Goal: Check status: Check status

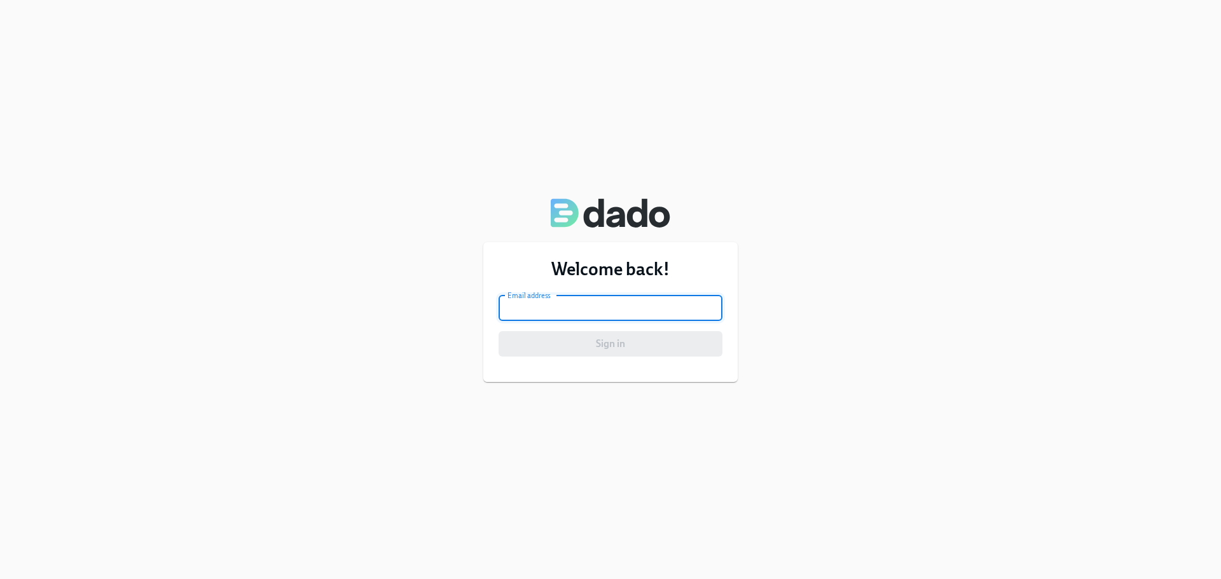
click at [651, 314] on input "email" at bounding box center [611, 308] width 224 height 25
type input "[PERSON_NAME][EMAIL_ADDRESS][PERSON_NAME][DOMAIN_NAME]"
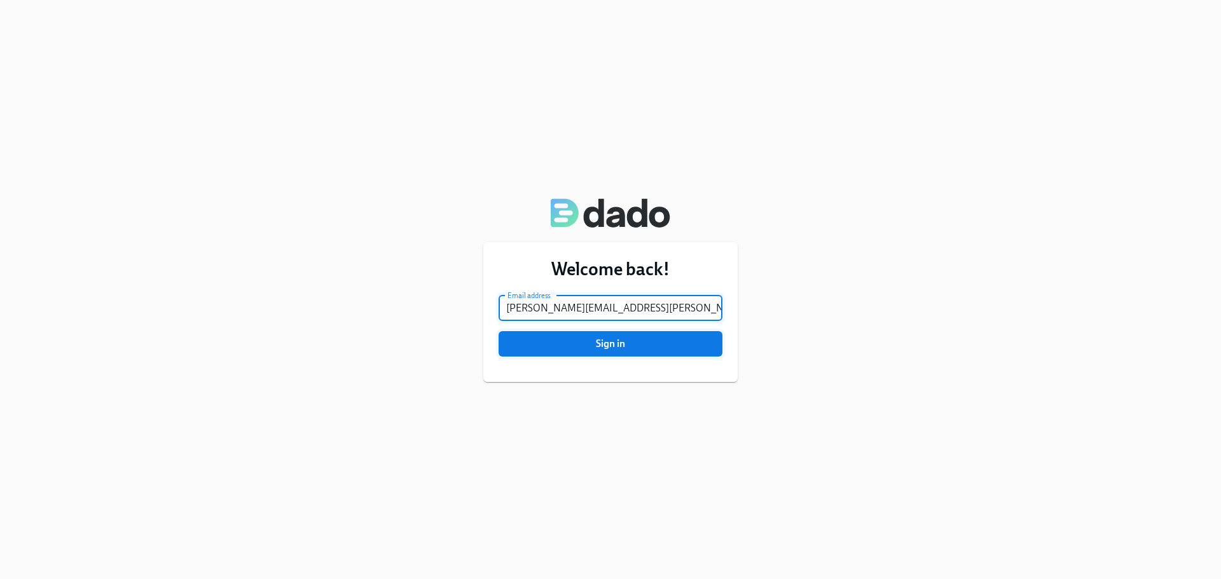
click at [594, 338] on span "Sign in" at bounding box center [610, 344] width 206 height 13
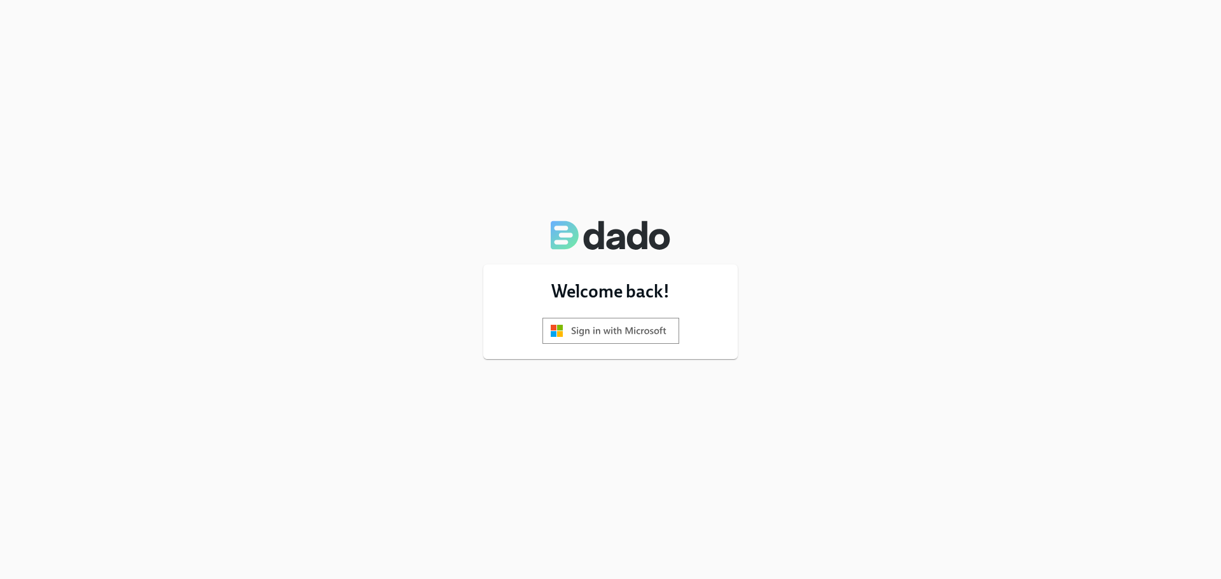
click at [616, 332] on img at bounding box center [610, 331] width 137 height 26
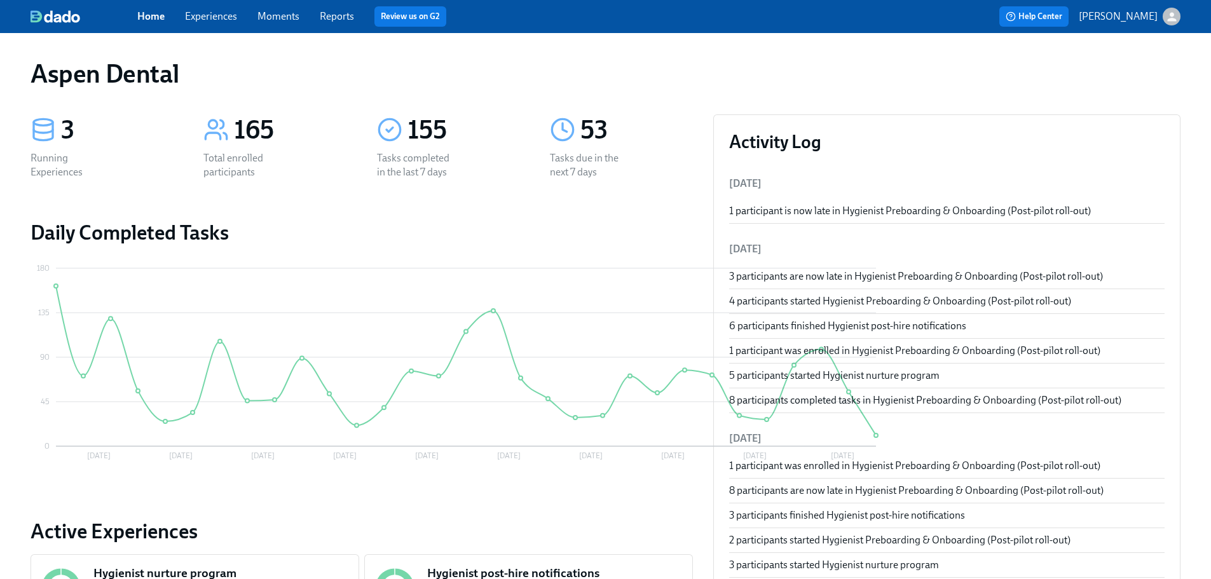
click at [348, 17] on link "Reports" at bounding box center [337, 16] width 34 height 12
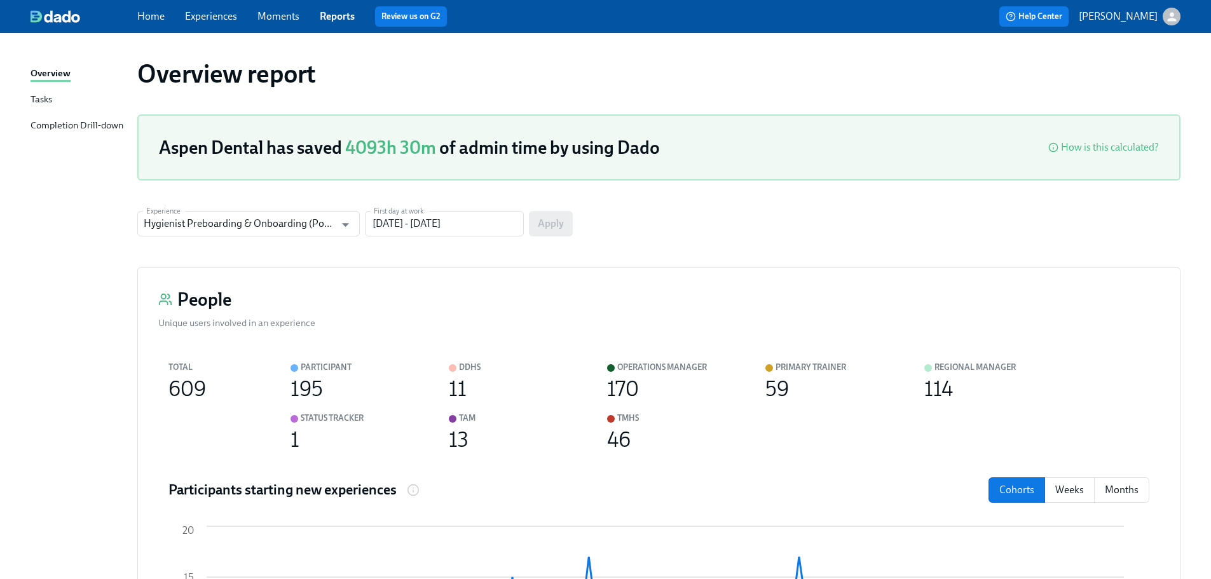
click at [95, 125] on div "Completion Drill-down" at bounding box center [77, 126] width 93 height 16
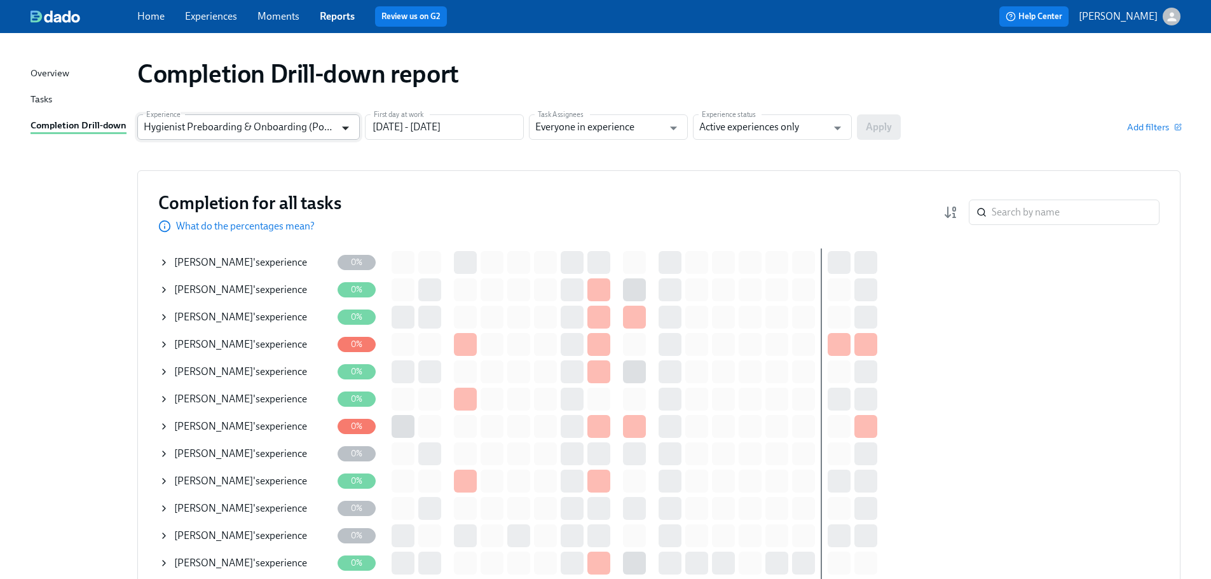
click at [349, 125] on icon "Open" at bounding box center [345, 128] width 17 height 17
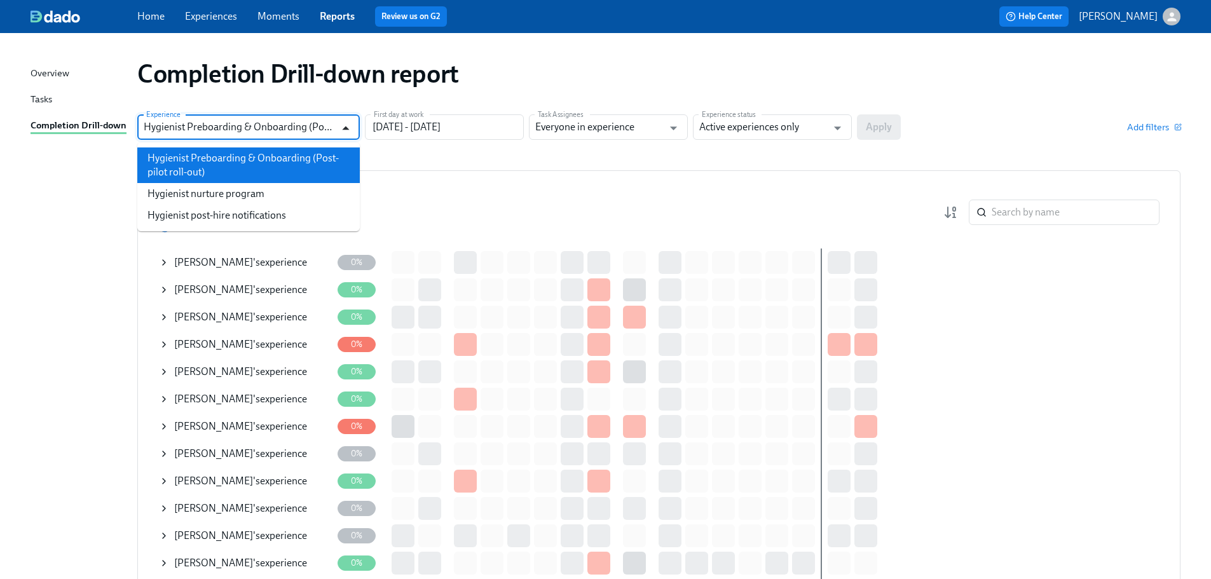
scroll to position [0, 55]
click at [244, 162] on li "Hygienist Preboarding & Onboarding (Post-pilot roll-out)" at bounding box center [248, 166] width 223 height 36
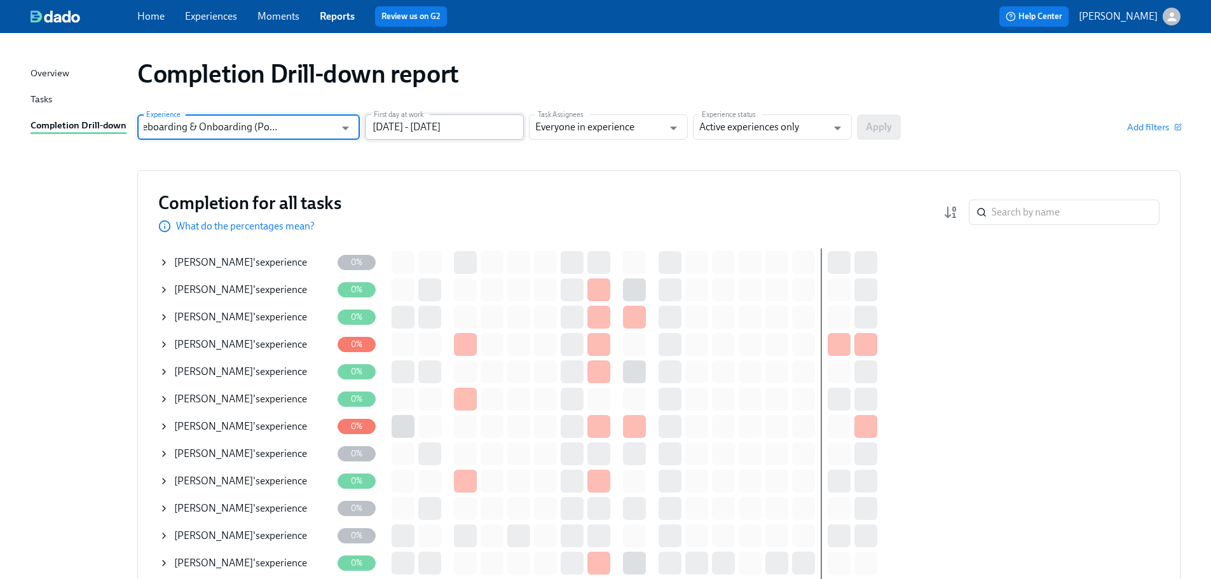
scroll to position [0, 0]
click at [496, 137] on input "07/13/2025 - 10/11/2025" at bounding box center [444, 126] width 159 height 25
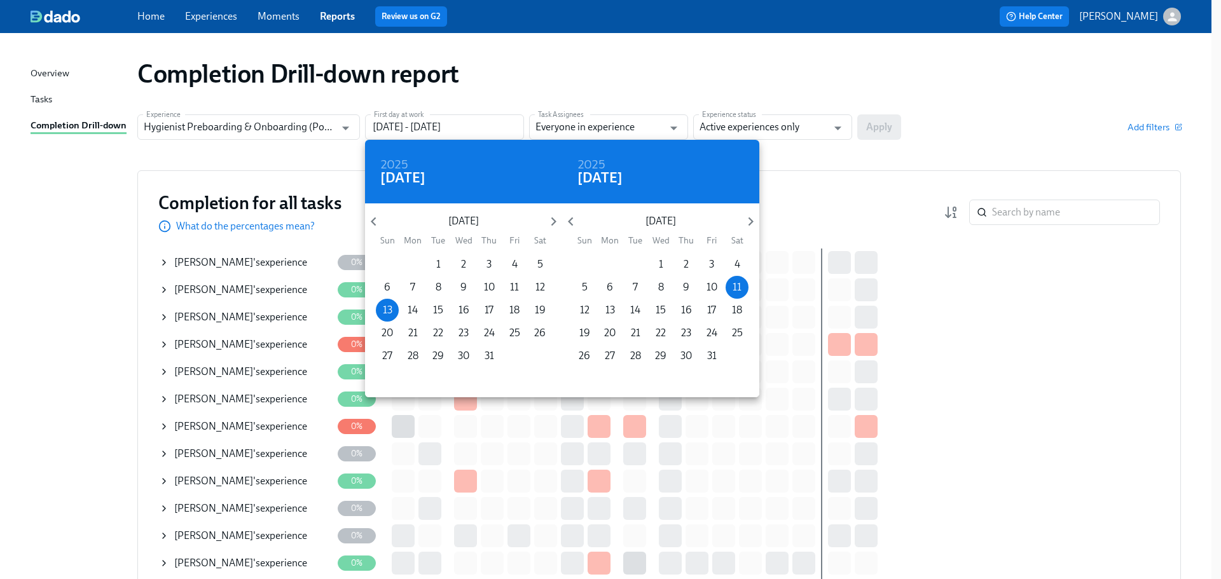
click at [817, 207] on div at bounding box center [610, 289] width 1221 height 579
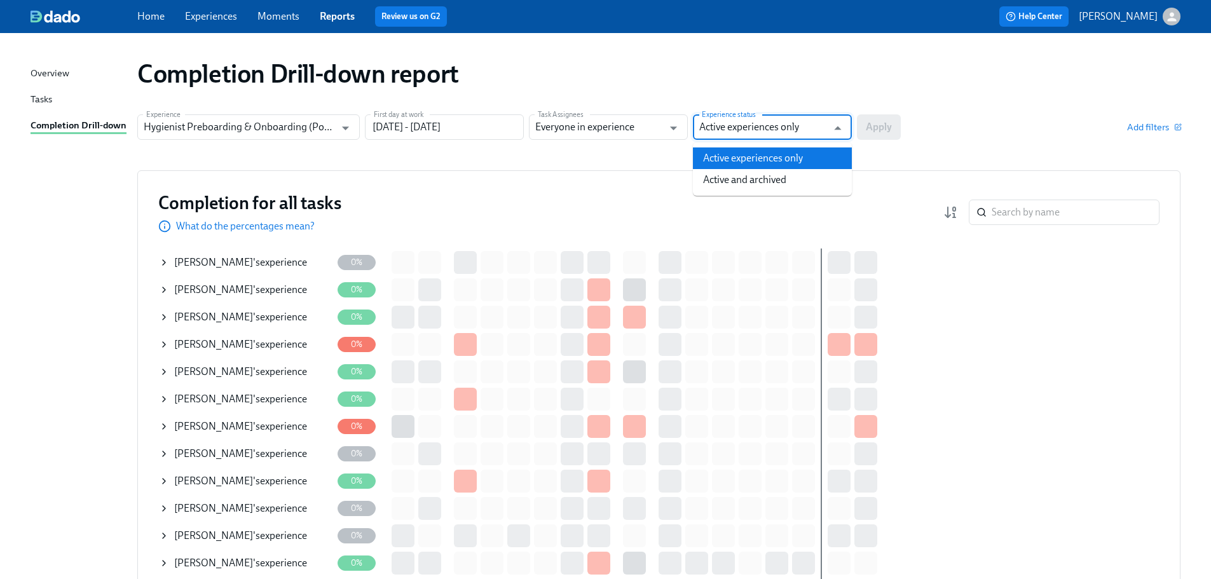
click at [798, 138] on input "Active experiences only" at bounding box center [763, 126] width 128 height 25
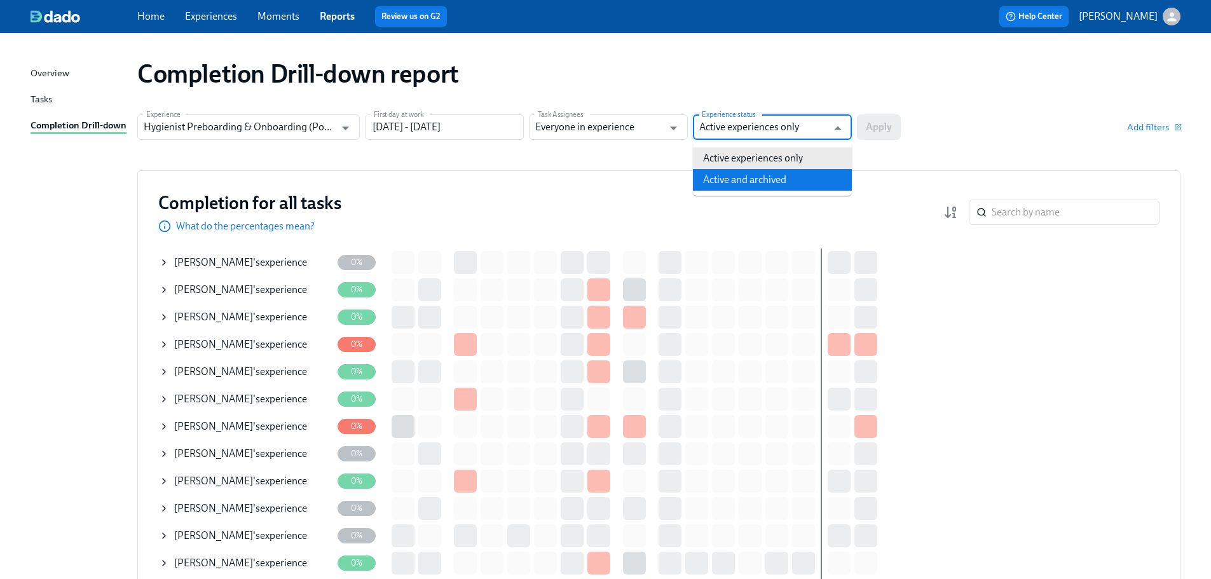
click at [776, 179] on li "Active and archived" at bounding box center [772, 180] width 159 height 22
type input "Active and archived"
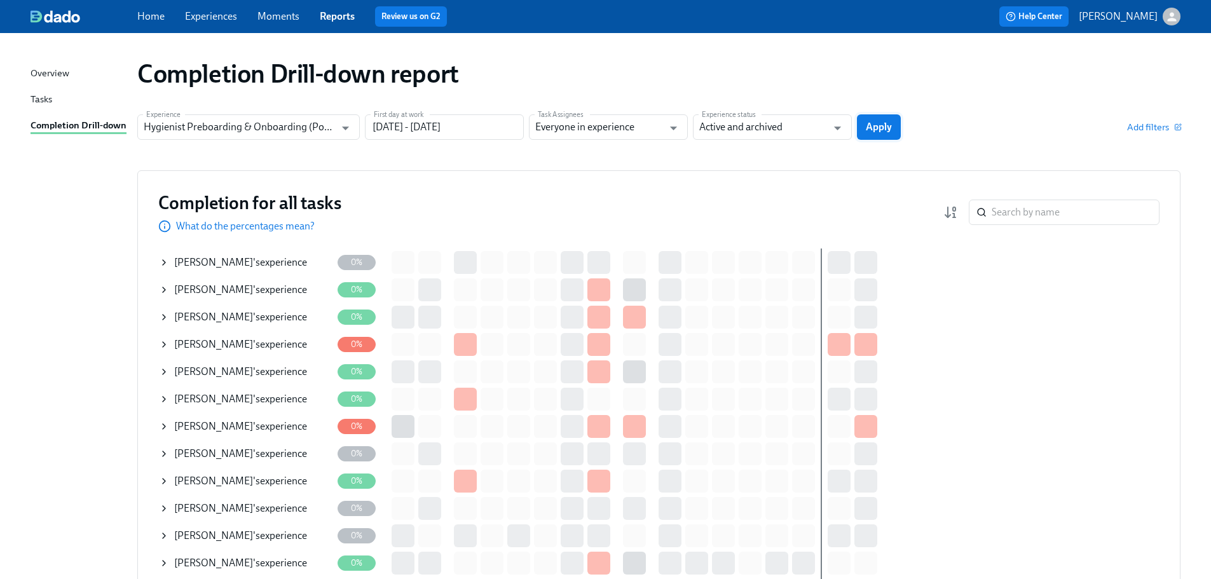
click at [879, 132] on span "Apply" at bounding box center [879, 127] width 26 height 13
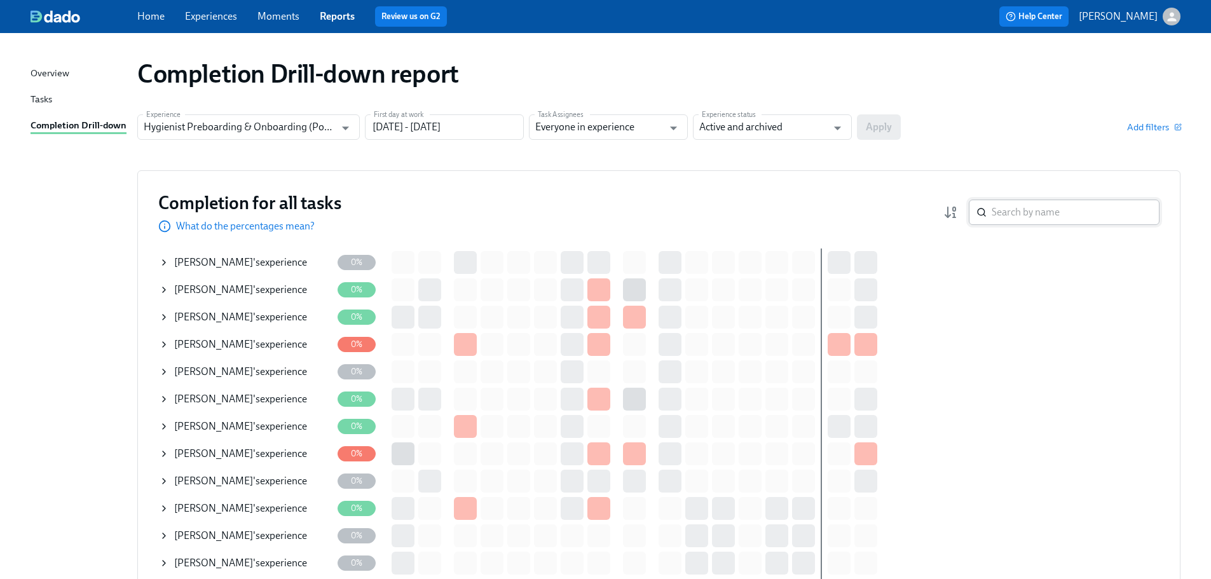
click at [1066, 217] on input "search" at bounding box center [1076, 212] width 168 height 25
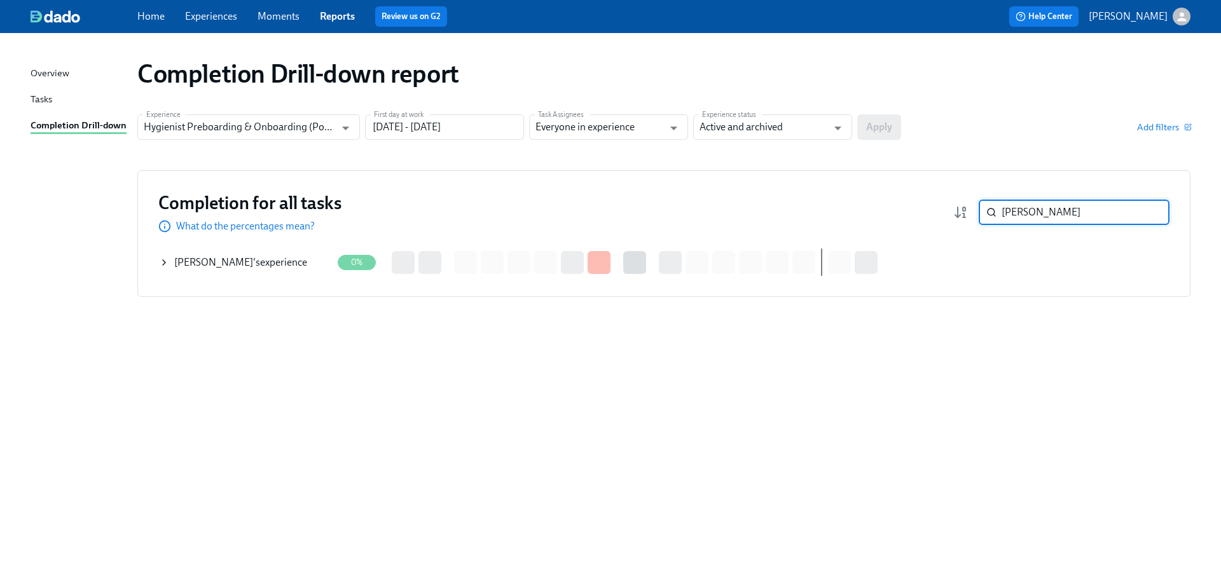
type input "Sarah San"
click at [236, 261] on div "Sarah Sanders 's experience" at bounding box center [240, 263] width 133 height 14
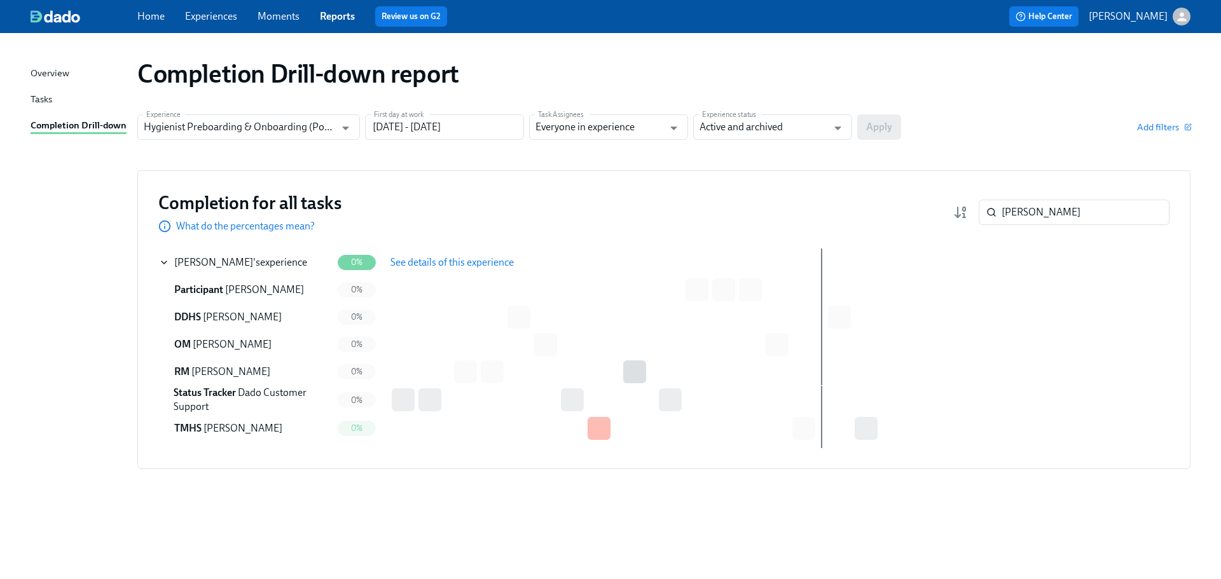
click at [434, 263] on span "See details of this experience" at bounding box center [451, 262] width 123 height 13
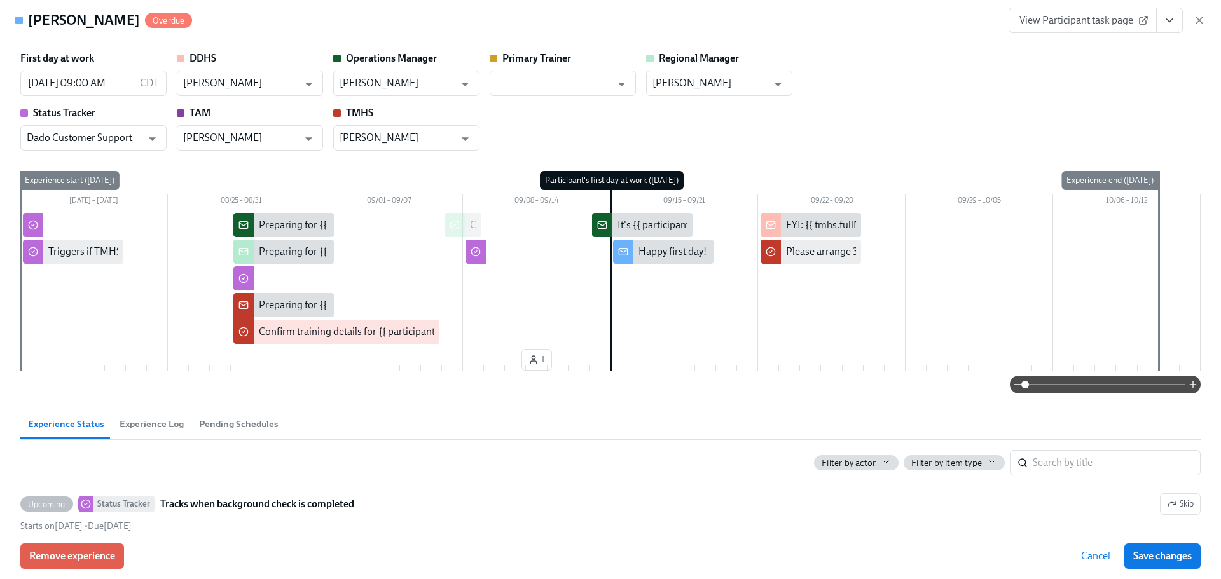
click at [1175, 22] on icon "View task page" at bounding box center [1169, 20] width 13 height 13
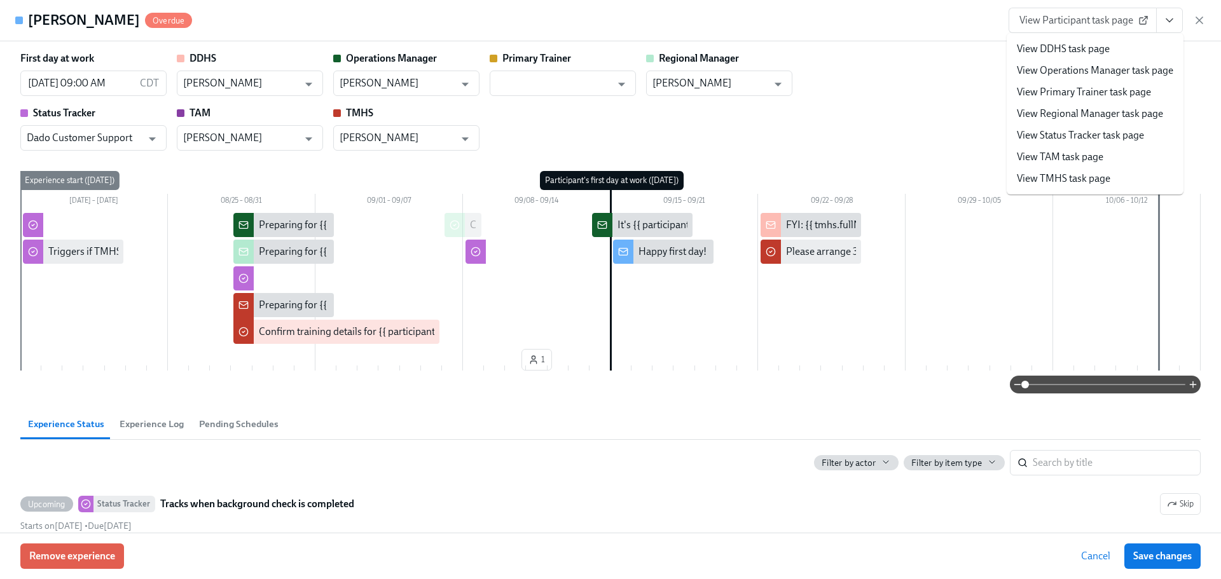
click at [877, 34] on div "Sarah Sanders Overdue View Participant task page View DDHS task page View Opera…" at bounding box center [610, 20] width 1221 height 41
